Goal: Task Accomplishment & Management: Use online tool/utility

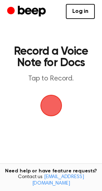
click at [52, 106] on span "button" at bounding box center [51, 106] width 20 height 20
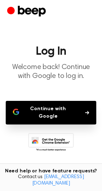
click at [52, 106] on button "Continue with Google" at bounding box center [51, 113] width 91 height 24
click at [55, 113] on button "Continue with Google" at bounding box center [51, 113] width 91 height 24
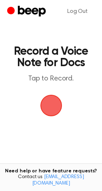
click at [48, 107] on span "button" at bounding box center [51, 106] width 20 height 20
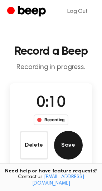
click at [63, 141] on button "Save" at bounding box center [68, 145] width 29 height 29
